Goal: Information Seeking & Learning: Find specific fact

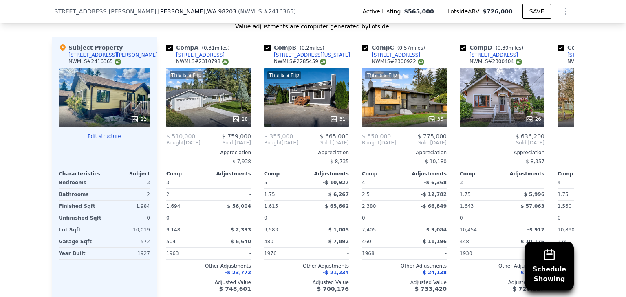
scroll to position [916, 0]
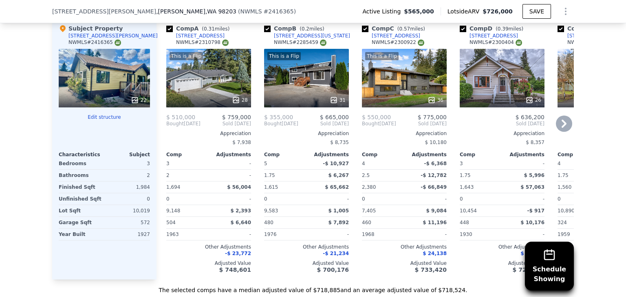
click at [400, 88] on div "This is a Flip 36" at bounding box center [404, 78] width 85 height 59
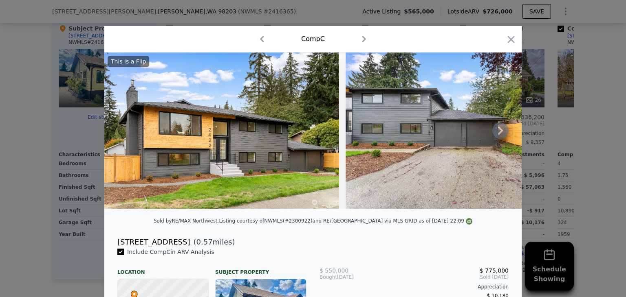
click at [497, 133] on icon at bounding box center [500, 131] width 16 height 16
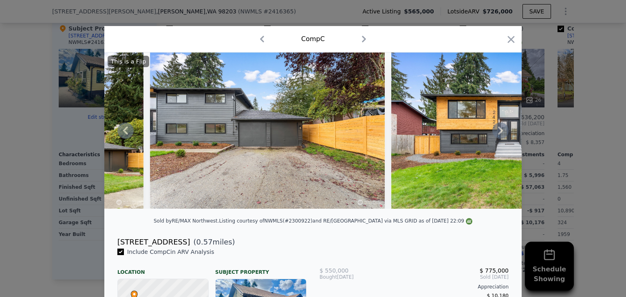
click at [497, 133] on icon at bounding box center [500, 131] width 16 height 16
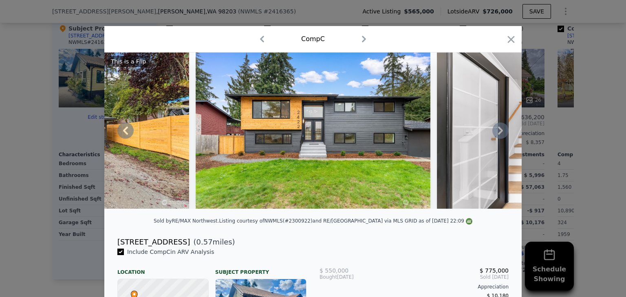
click at [497, 133] on icon at bounding box center [500, 131] width 16 height 16
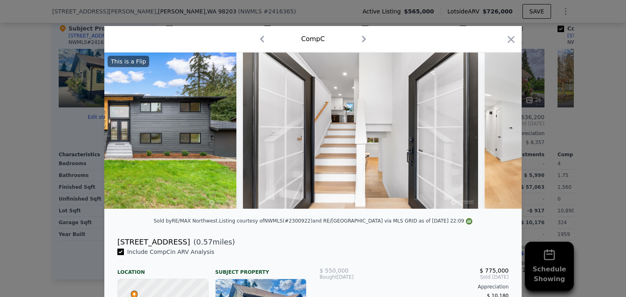
scroll to position [0, 587]
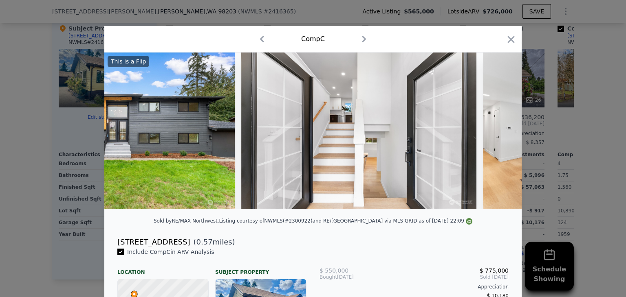
click at [497, 133] on div "This is a Flip" at bounding box center [312, 131] width 417 height 156
click at [497, 133] on icon at bounding box center [500, 131] width 16 height 16
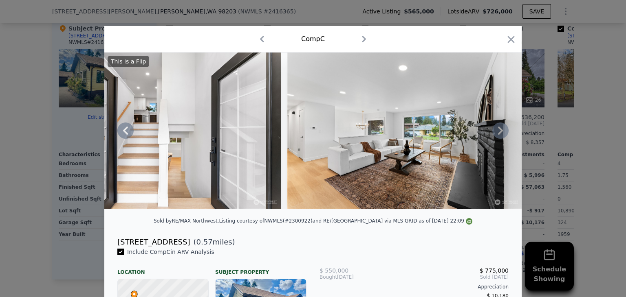
click at [497, 133] on icon at bounding box center [500, 131] width 16 height 16
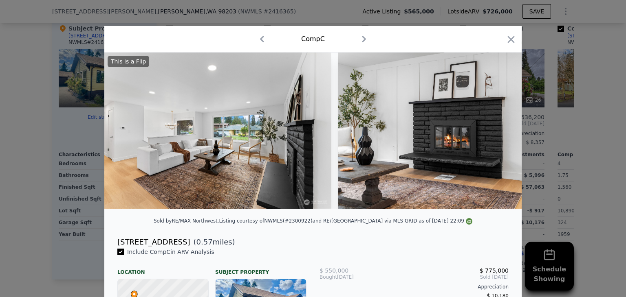
scroll to position [0, 978]
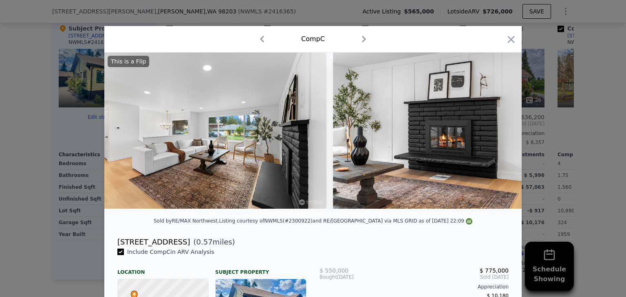
click at [497, 133] on div "This is a Flip" at bounding box center [312, 131] width 417 height 156
click at [497, 133] on icon at bounding box center [500, 131] width 16 height 16
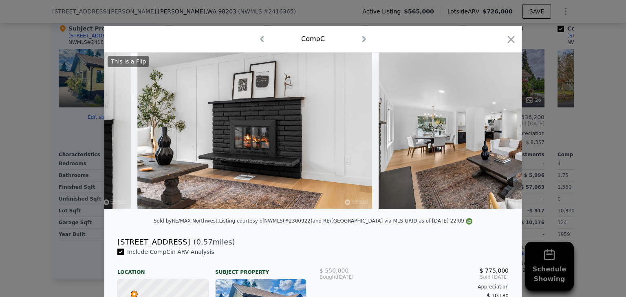
click at [497, 133] on div "This is a Flip" at bounding box center [312, 131] width 417 height 156
click at [497, 133] on icon at bounding box center [500, 131] width 16 height 16
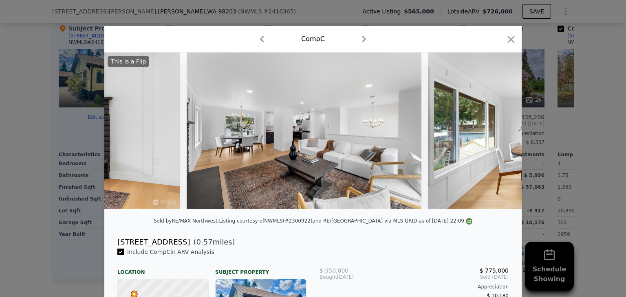
scroll to position [0, 1369]
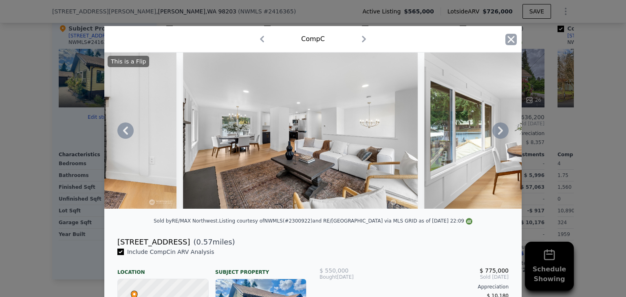
click at [508, 40] on icon "button" at bounding box center [511, 39] width 7 height 7
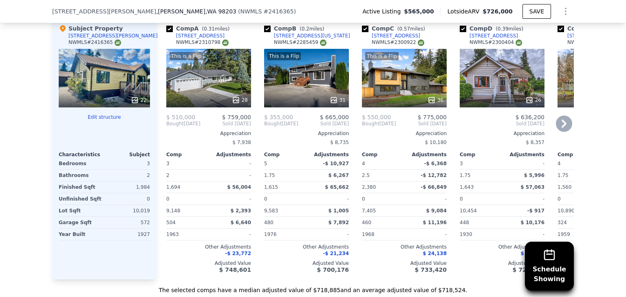
click at [382, 39] on div "[STREET_ADDRESS]" at bounding box center [396, 36] width 48 height 7
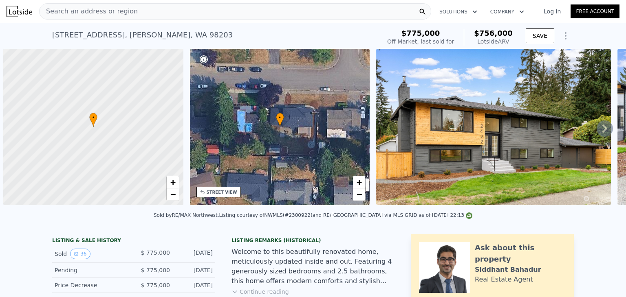
scroll to position [0, 3]
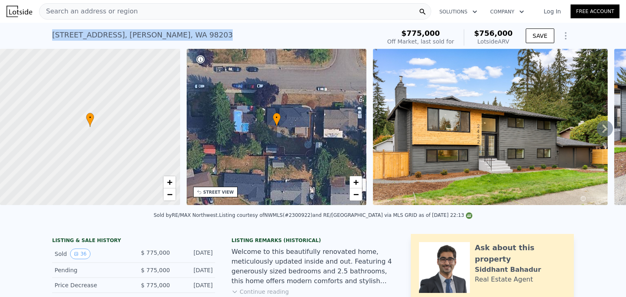
drag, startPoint x: 167, startPoint y: 36, endPoint x: 47, endPoint y: 30, distance: 120.4
click at [47, 30] on div "[STREET_ADDRESS] Sold [DATE] for $775k (~ARV $756k ) $775,000 Off Market, last …" at bounding box center [313, 36] width 626 height 26
copy div "[STREET_ADDRESS]"
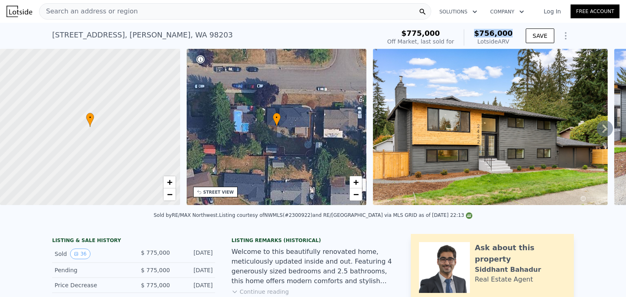
drag, startPoint x: 511, startPoint y: 33, endPoint x: 478, endPoint y: 35, distance: 33.5
click at [478, 35] on div "$756,000 Lotside ARV" at bounding box center [488, 37] width 49 height 16
copy span "$756,000"
